Goal: Information Seeking & Learning: Learn about a topic

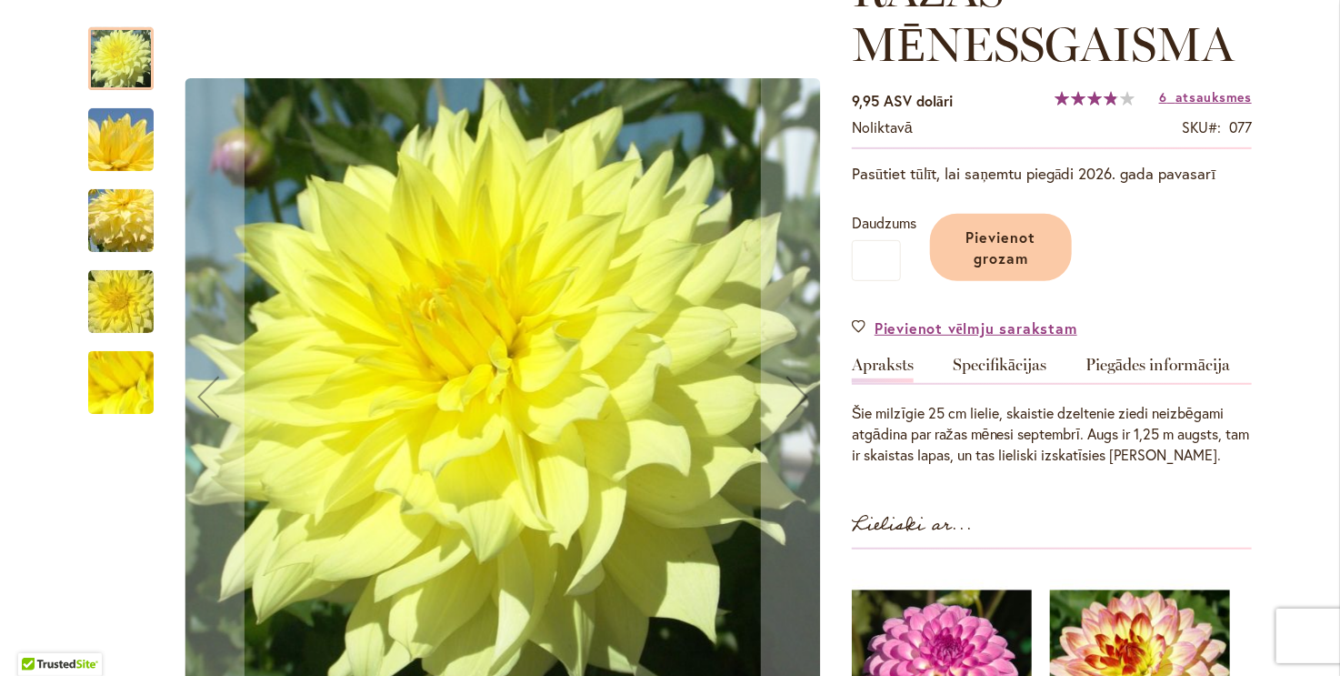
scroll to position [324, 0]
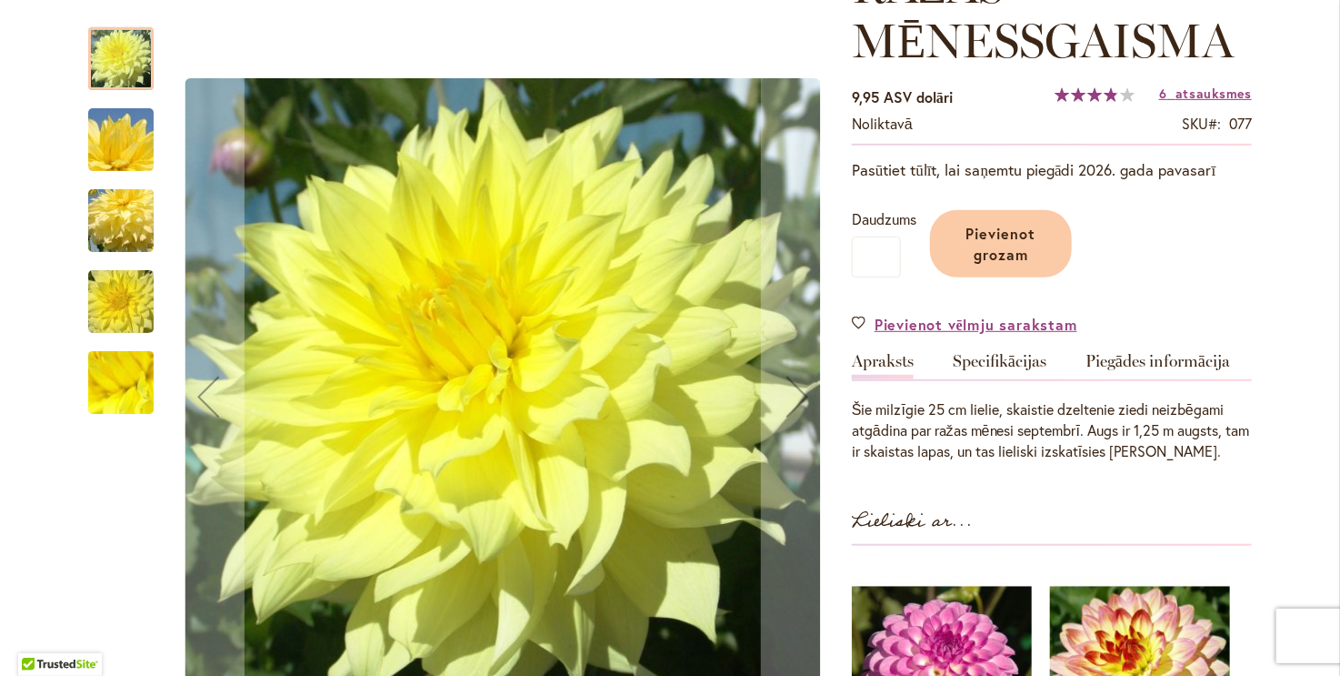
click at [119, 293] on img "Ražas mēnessgaisma" at bounding box center [120, 301] width 131 height 87
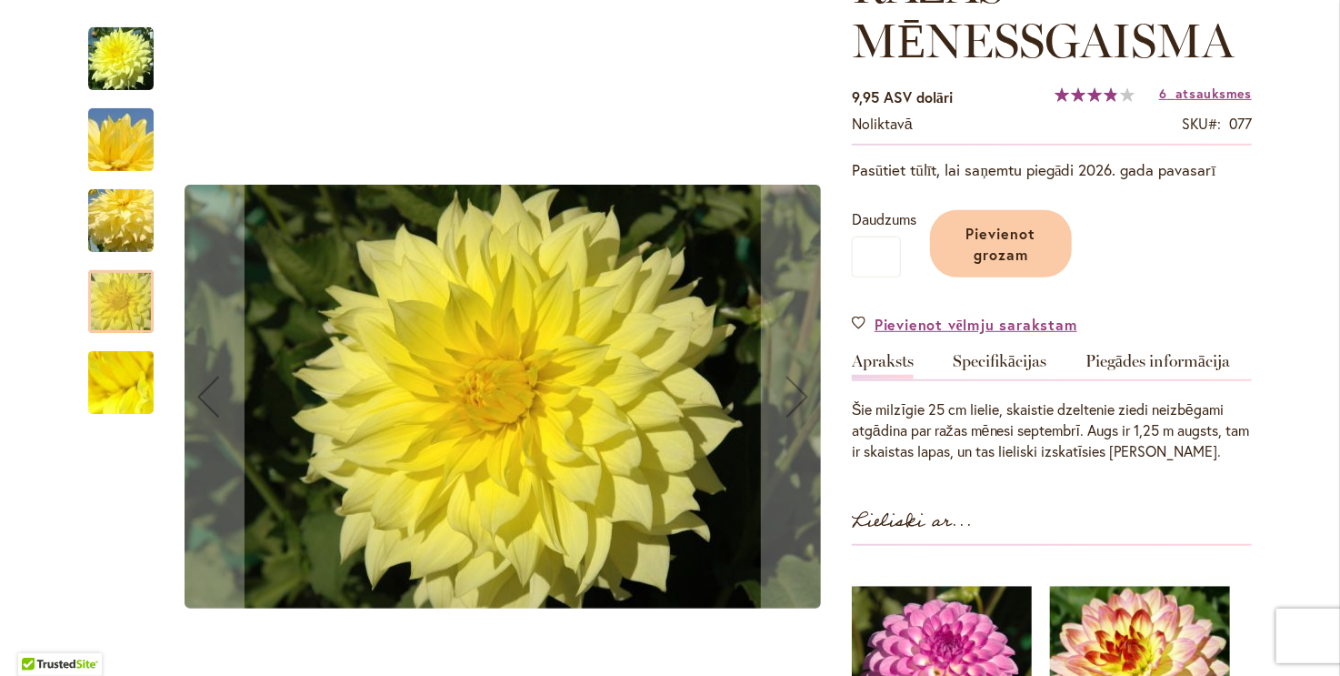
click at [103, 373] on img "Ražas mēnessgaisma" at bounding box center [120, 383] width 131 height 98
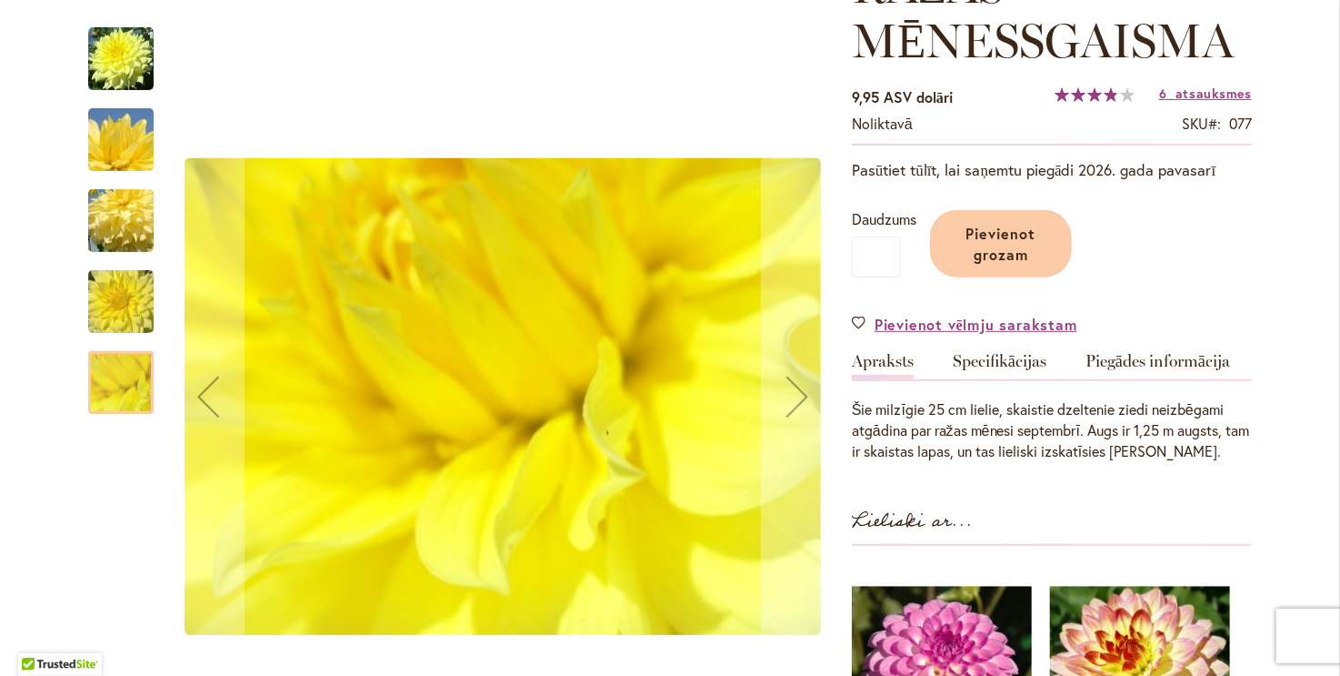
click at [106, 280] on img "Ražas mēnessgaisma" at bounding box center [120, 301] width 131 height 87
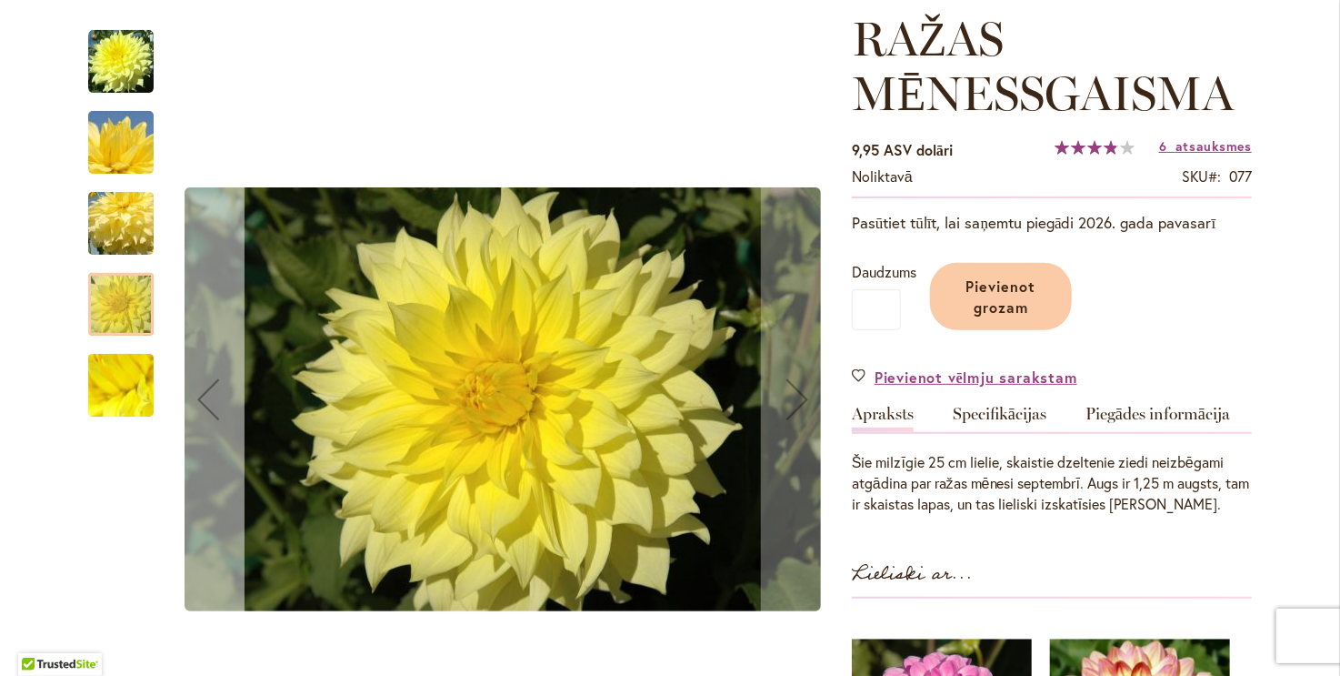
scroll to position [51, 0]
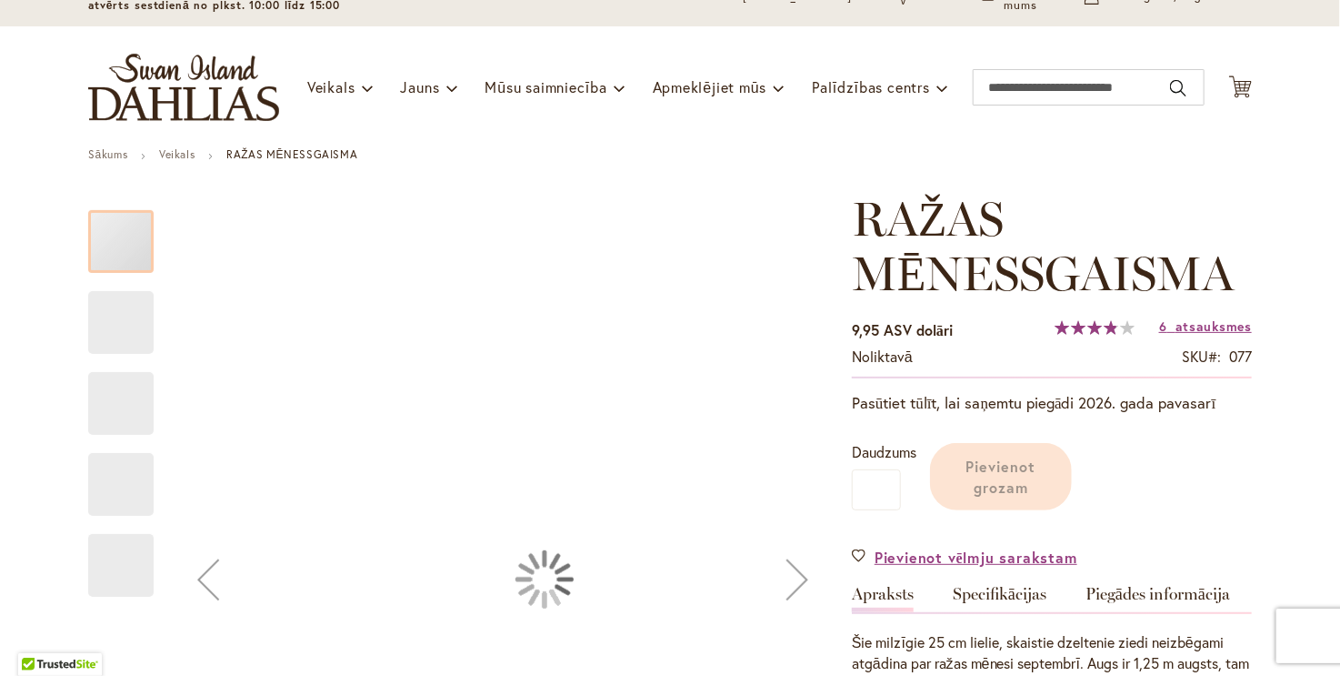
scroll to position [307, 0]
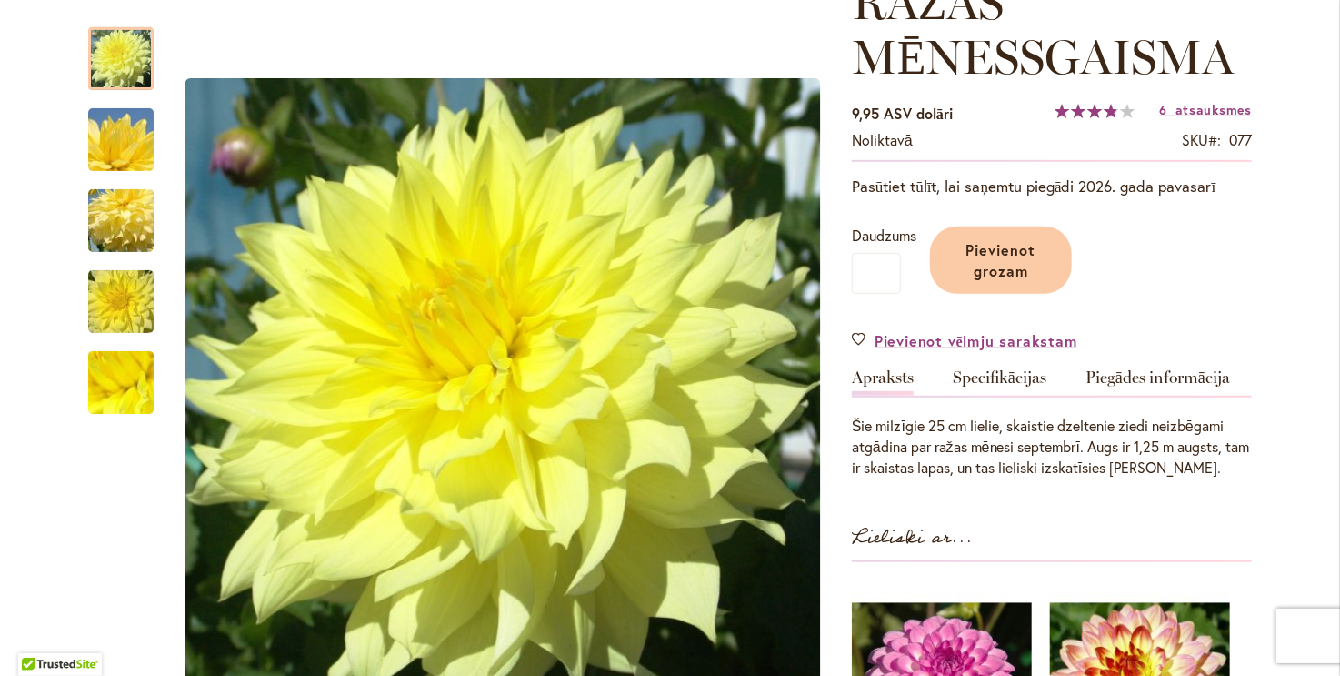
click at [988, 370] on font "Specifikācijas" at bounding box center [1000, 377] width 94 height 20
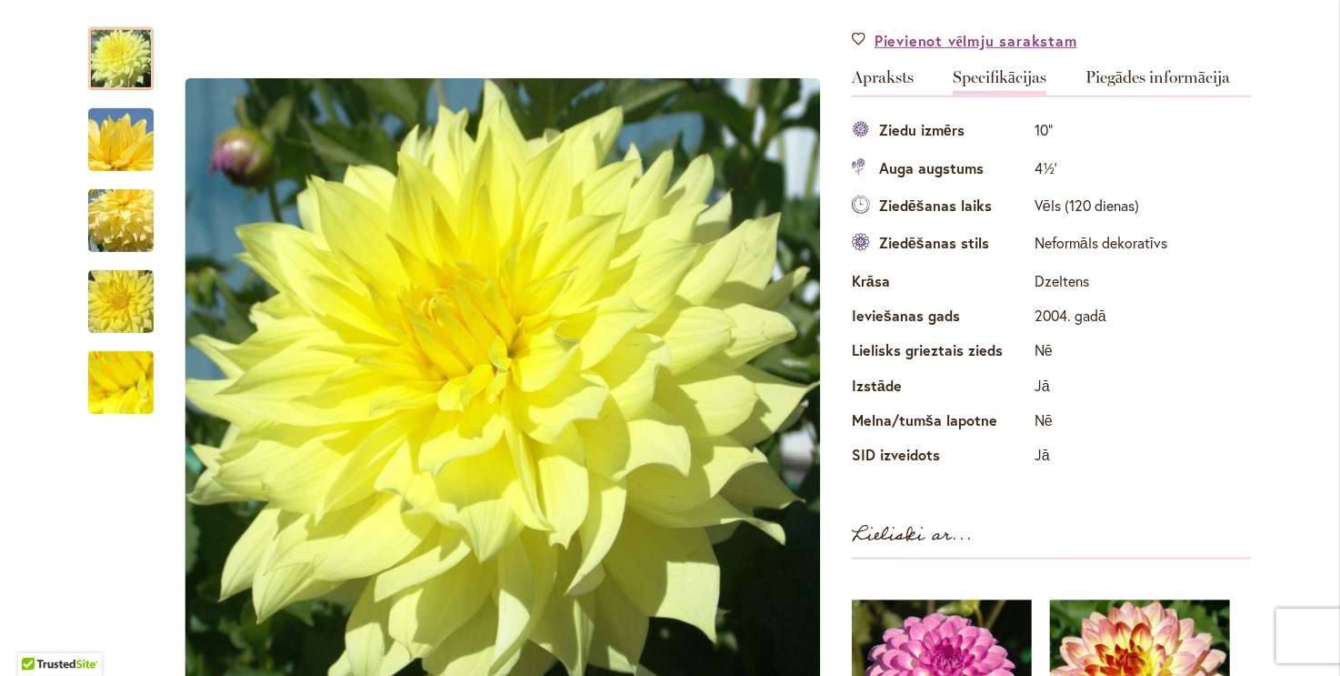
scroll to position [584, 0]
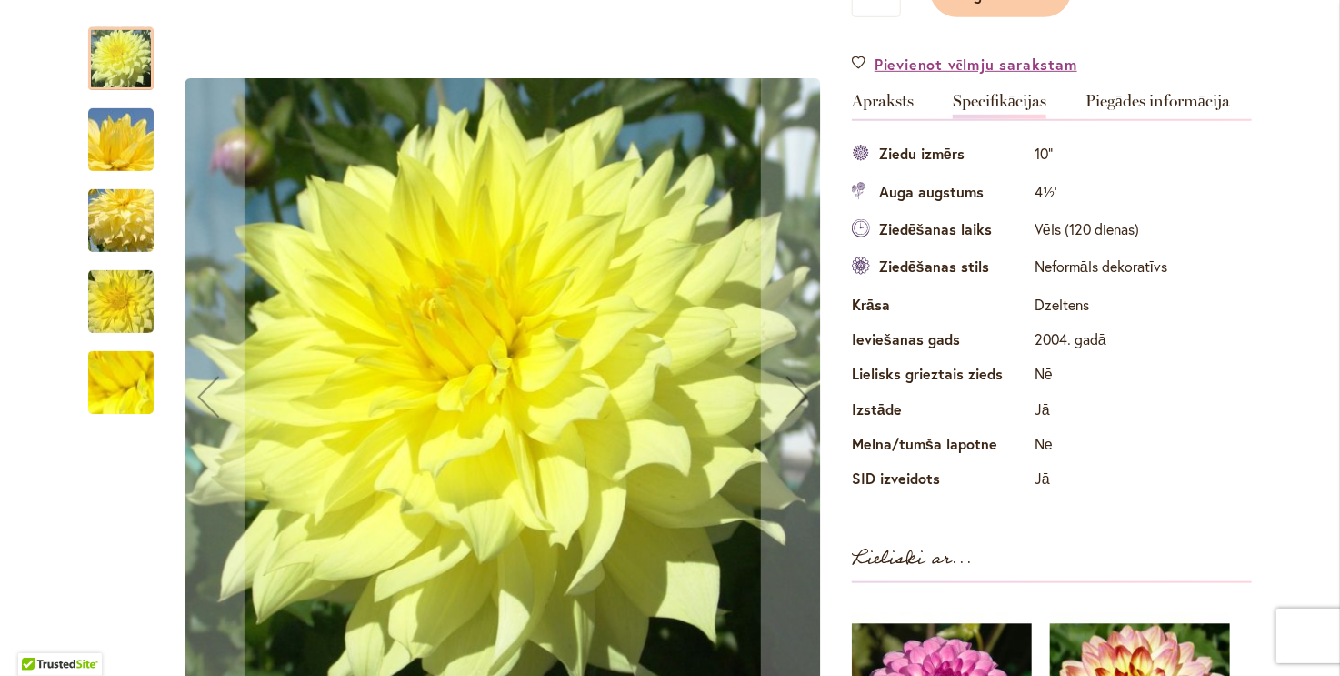
click at [131, 154] on img "Ražas mēnessgaisma" at bounding box center [120, 139] width 131 height 87
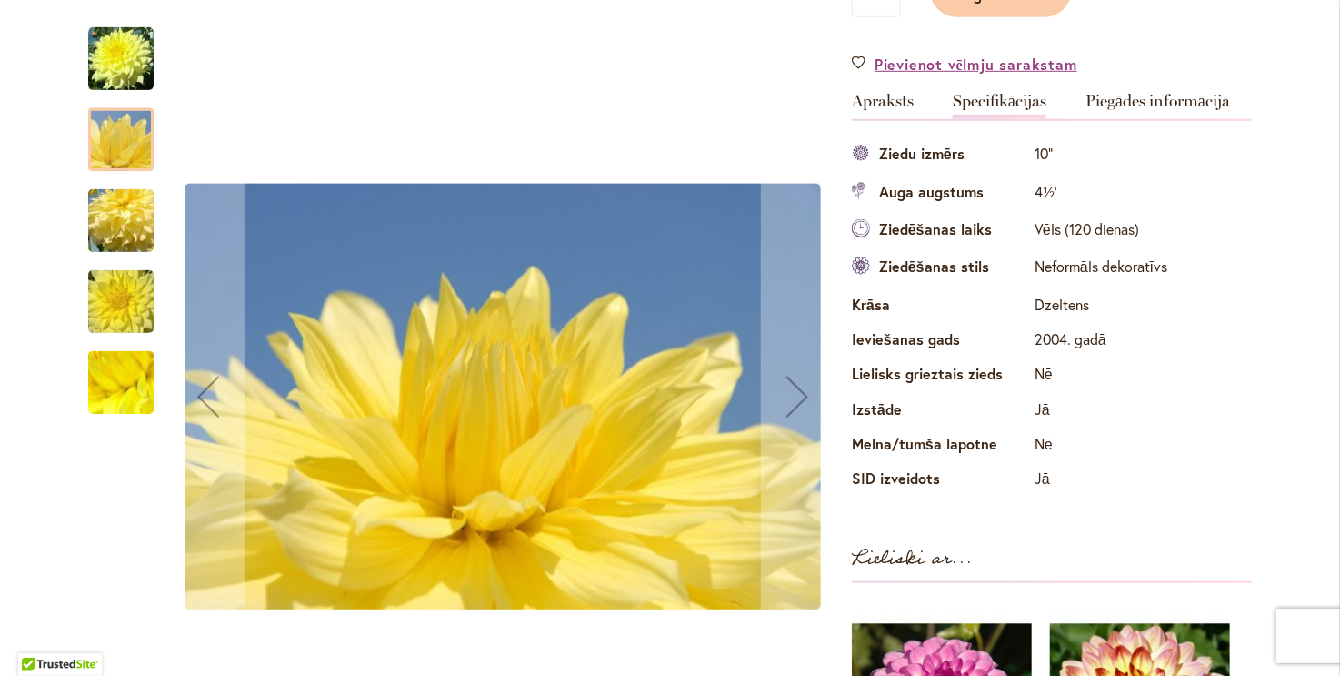
click at [109, 217] on img "Ražas mēnessgaisma" at bounding box center [120, 220] width 131 height 87
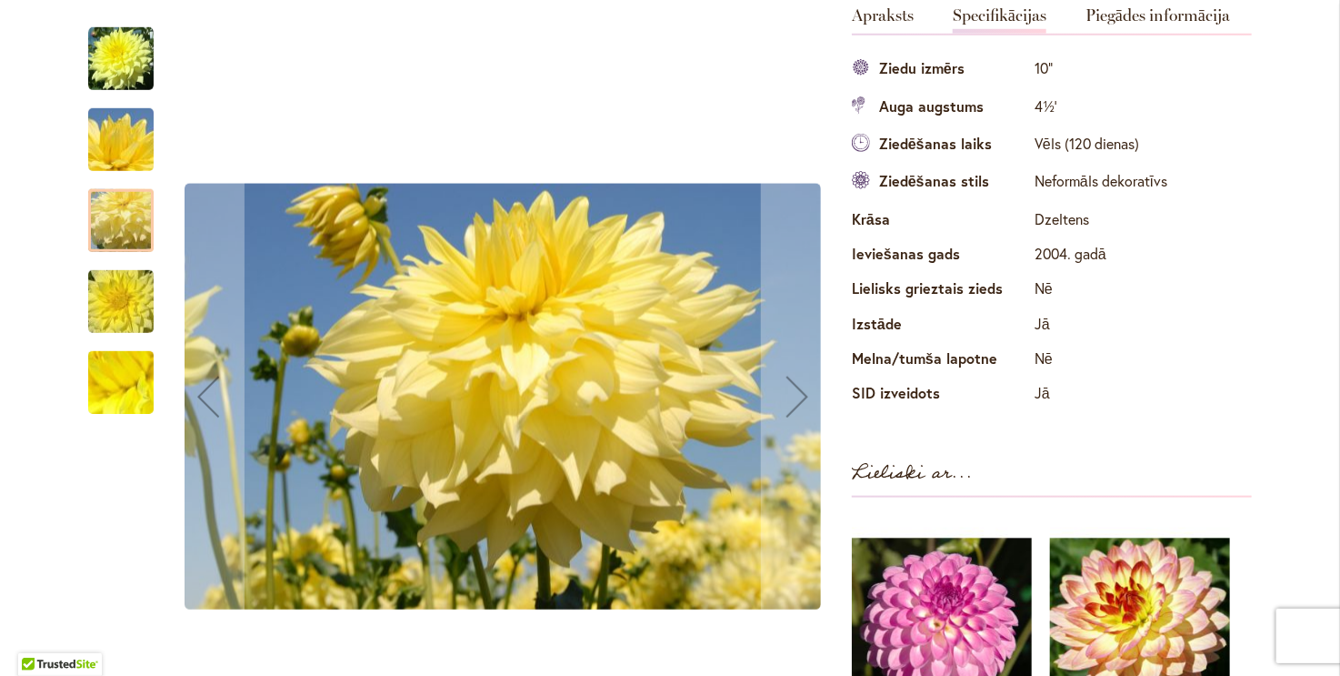
scroll to position [766, 0]
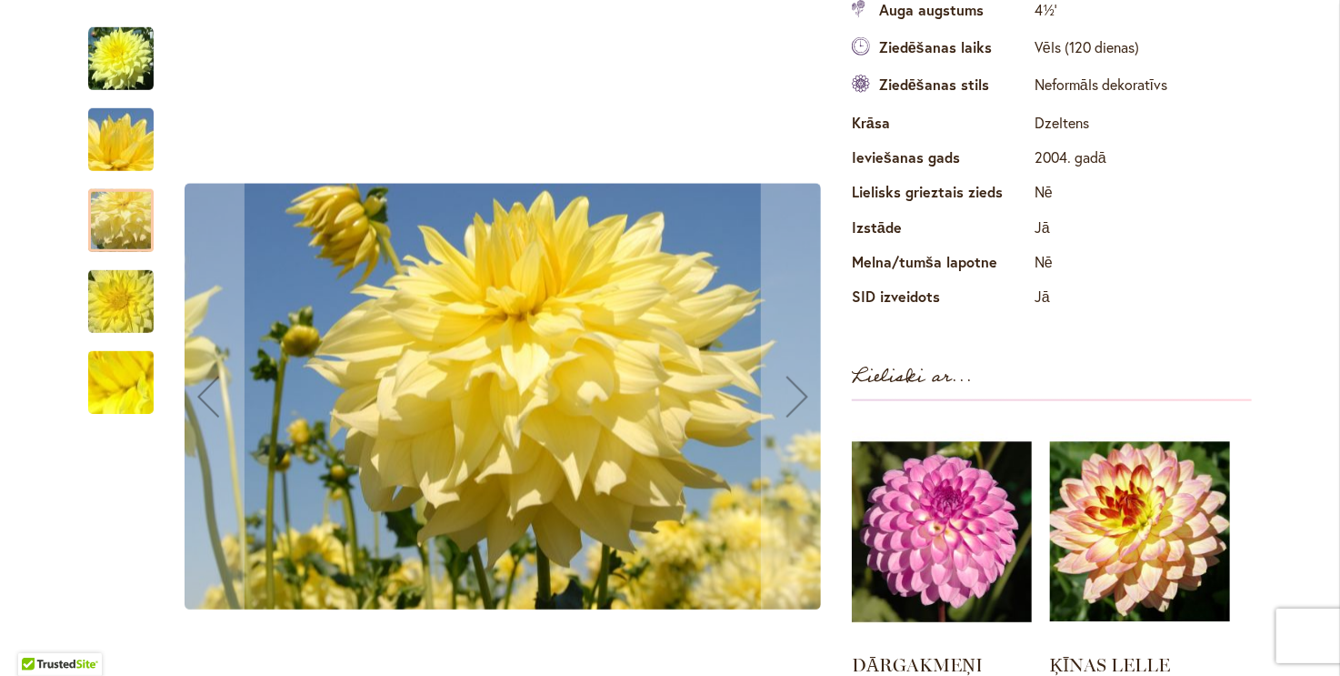
click at [112, 301] on img "Ražas mēnessgaisma" at bounding box center [120, 301] width 131 height 87
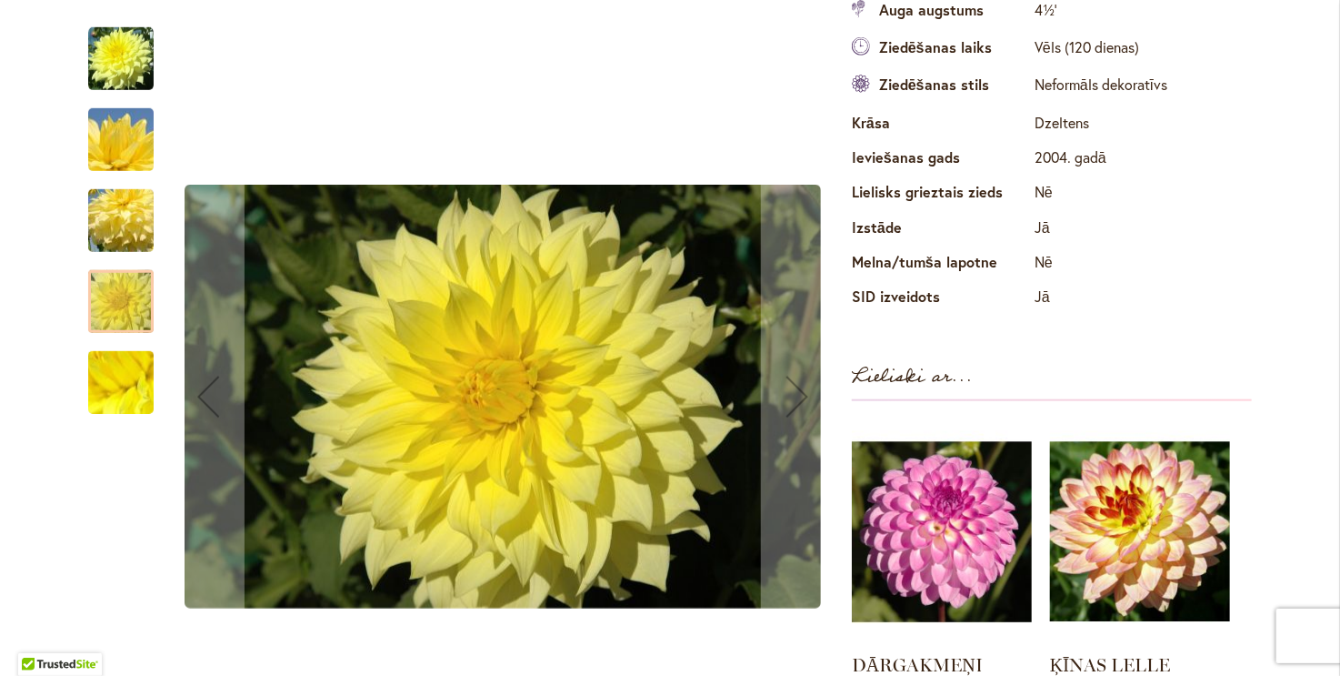
click at [123, 379] on img "Ražas mēnessgaisma" at bounding box center [120, 383] width 131 height 98
